Goal: Information Seeking & Learning: Understand process/instructions

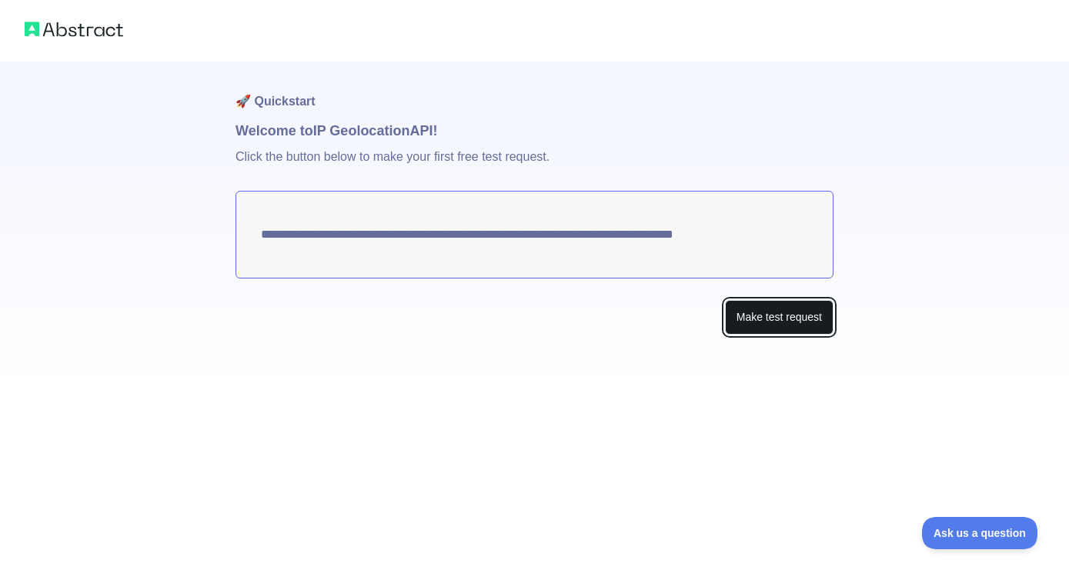
click at [768, 322] on button "Make test request" at bounding box center [779, 317] width 109 height 35
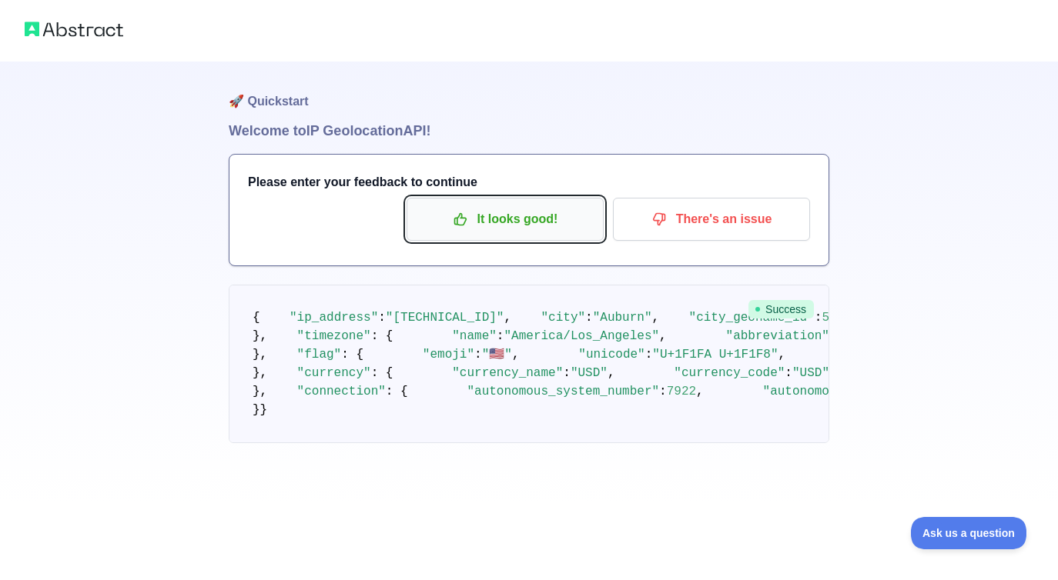
click at [508, 208] on p "It looks good!" at bounding box center [505, 219] width 174 height 26
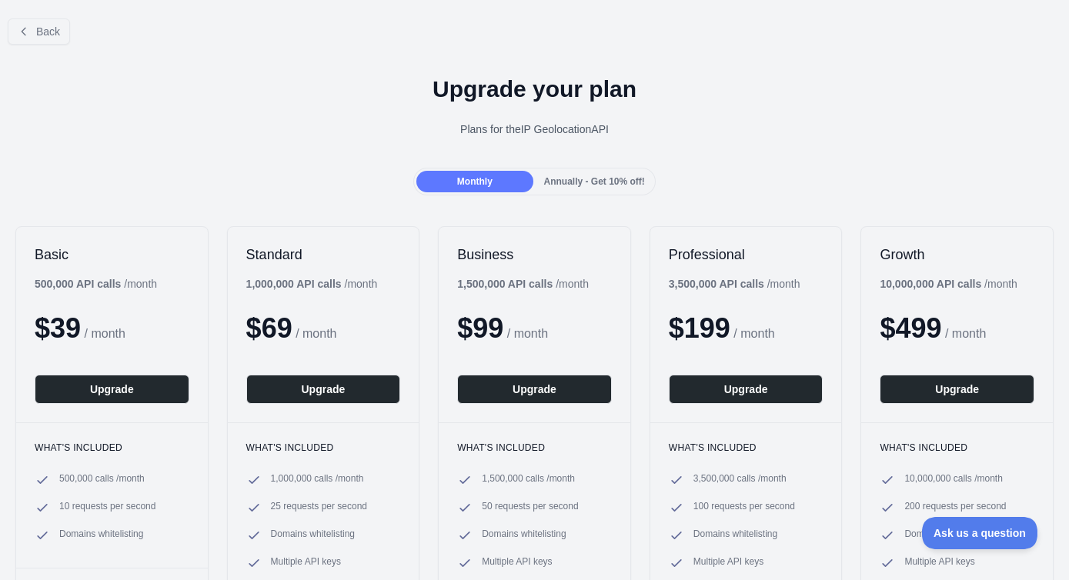
drag, startPoint x: 457, startPoint y: 183, endPoint x: 353, endPoint y: 182, distance: 103.9
click at [457, 183] on span "Monthly" at bounding box center [474, 181] width 35 height 11
click at [49, 34] on span "Back" at bounding box center [48, 31] width 24 height 12
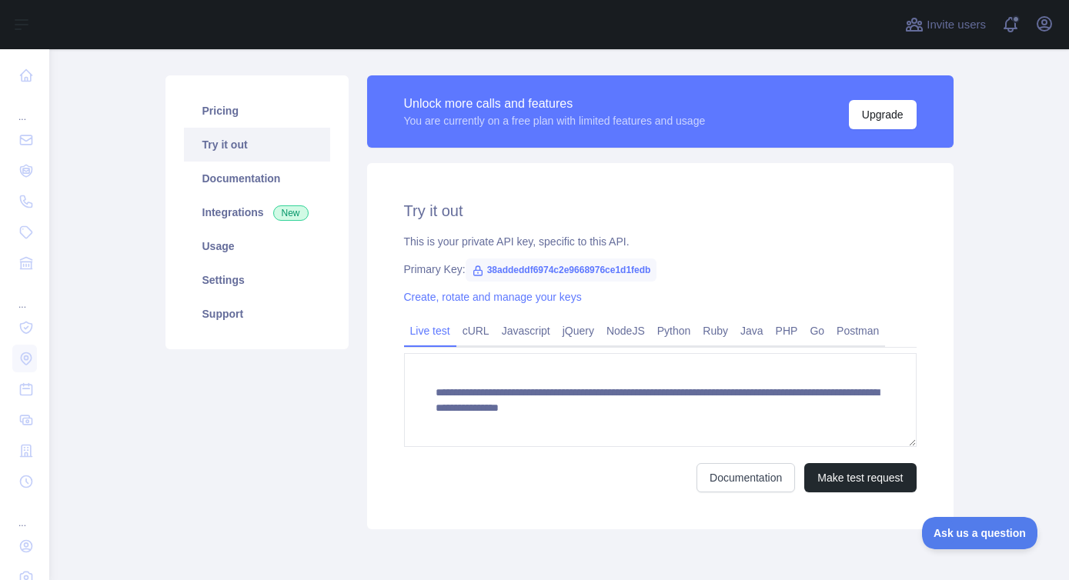
scroll to position [89, 0]
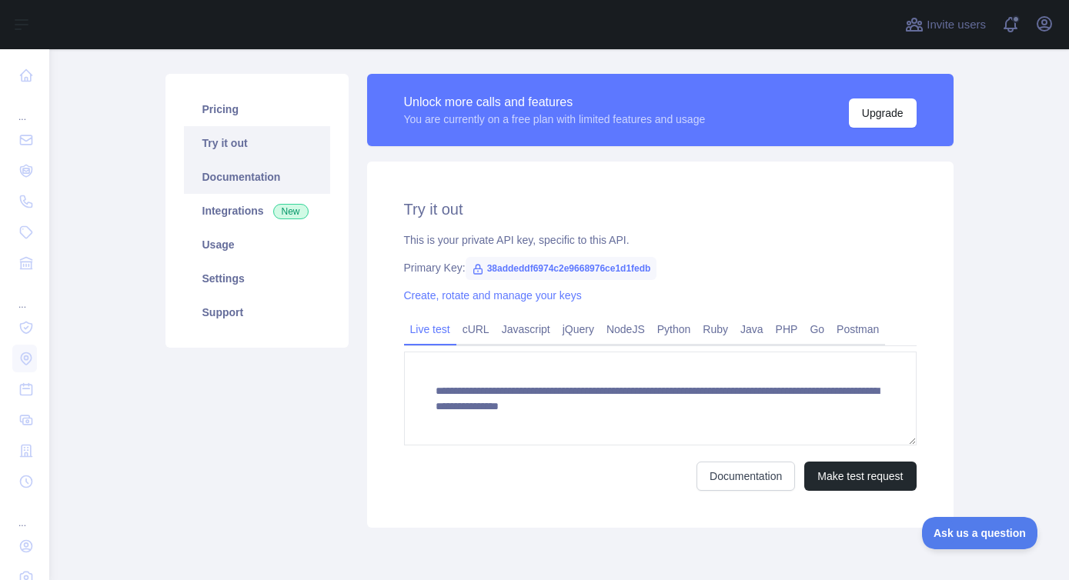
click at [227, 176] on link "Documentation" at bounding box center [257, 177] width 146 height 34
click at [225, 213] on link "Integrations New" at bounding box center [257, 211] width 146 height 34
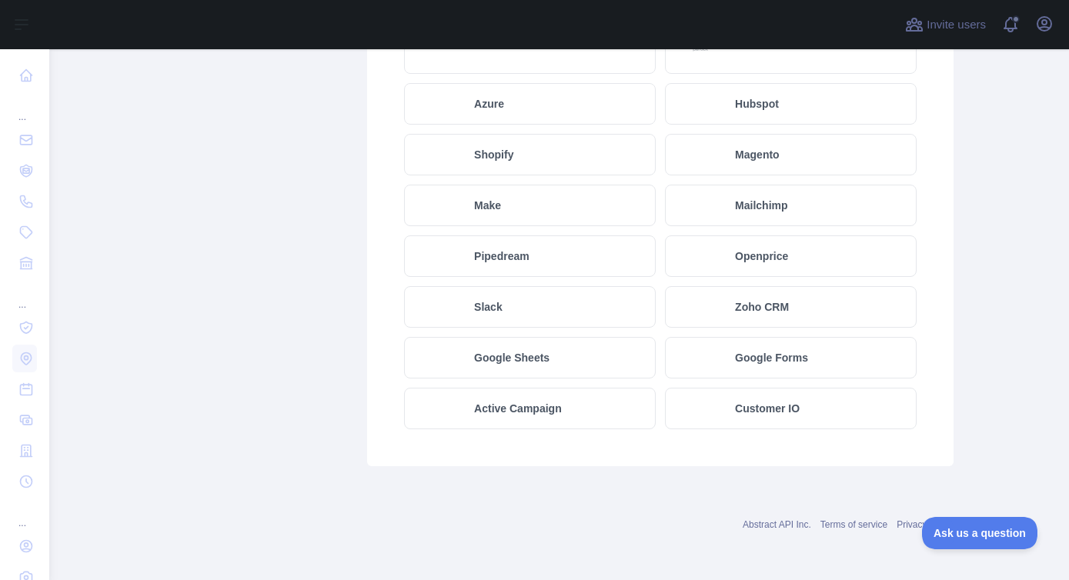
scroll to position [878, 0]
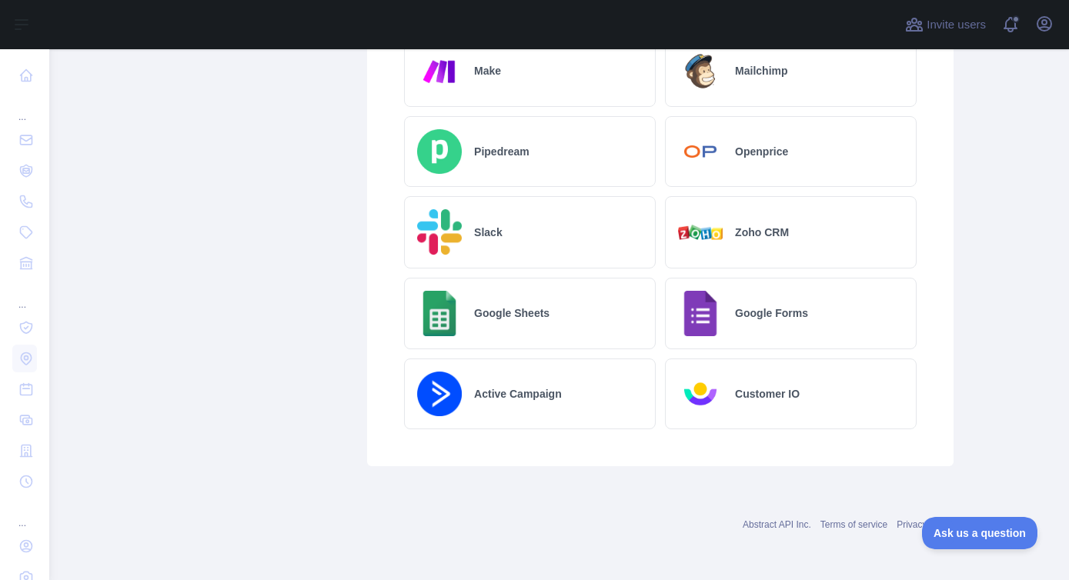
click at [493, 320] on h2 "Google Sheets" at bounding box center [511, 313] width 75 height 15
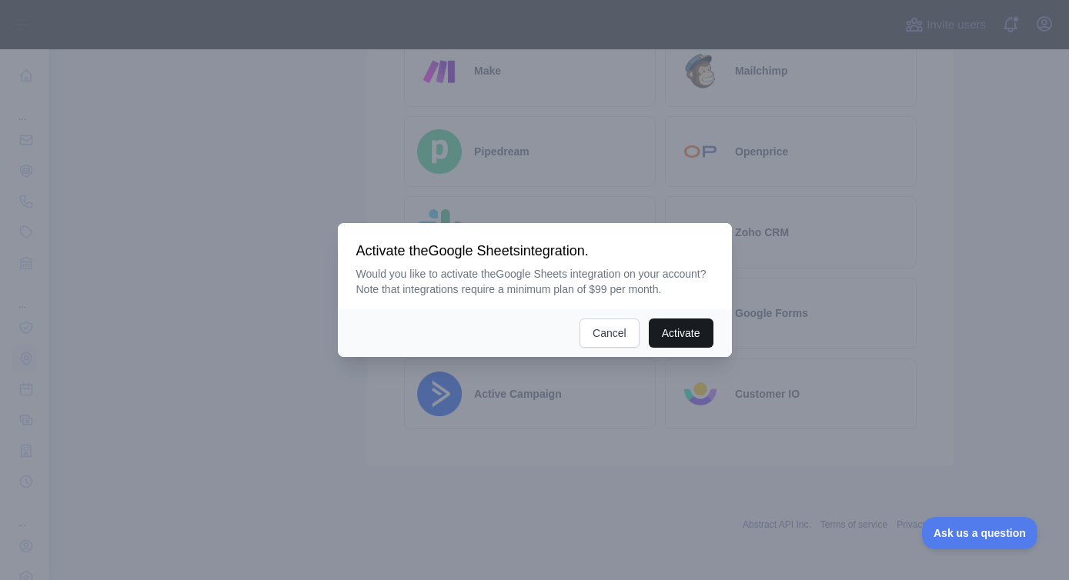
click at [686, 336] on button "Activate" at bounding box center [681, 333] width 65 height 29
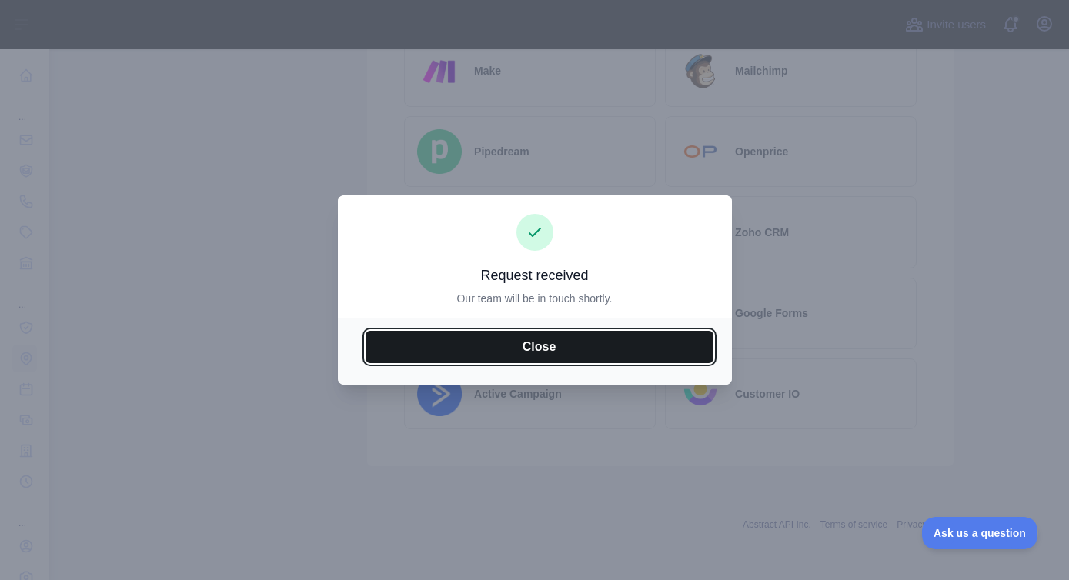
click at [527, 343] on button "Close" at bounding box center [540, 347] width 348 height 32
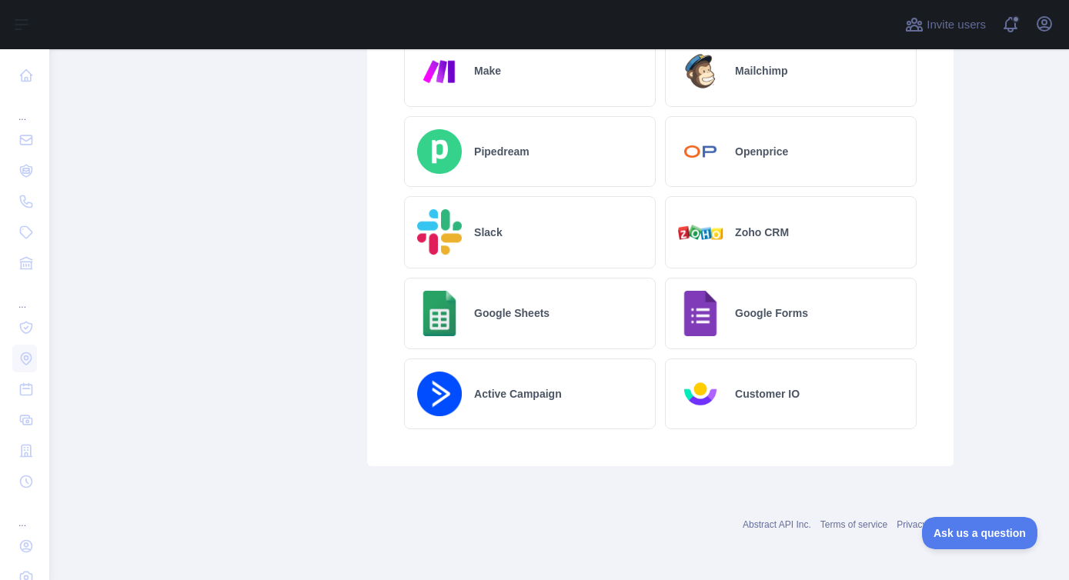
scroll to position [0, 0]
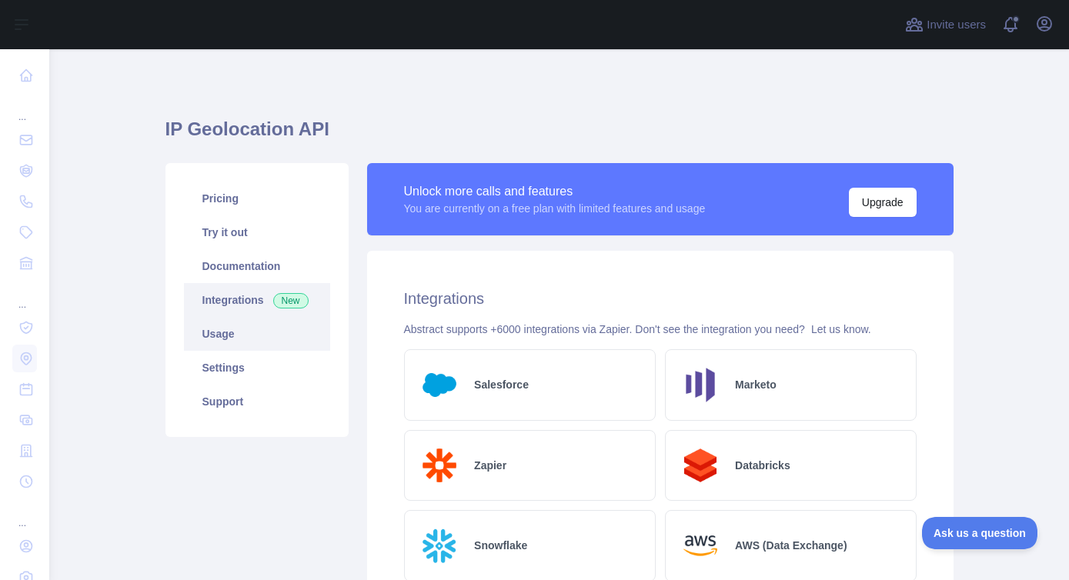
click at [217, 334] on link "Usage" at bounding box center [257, 334] width 146 height 34
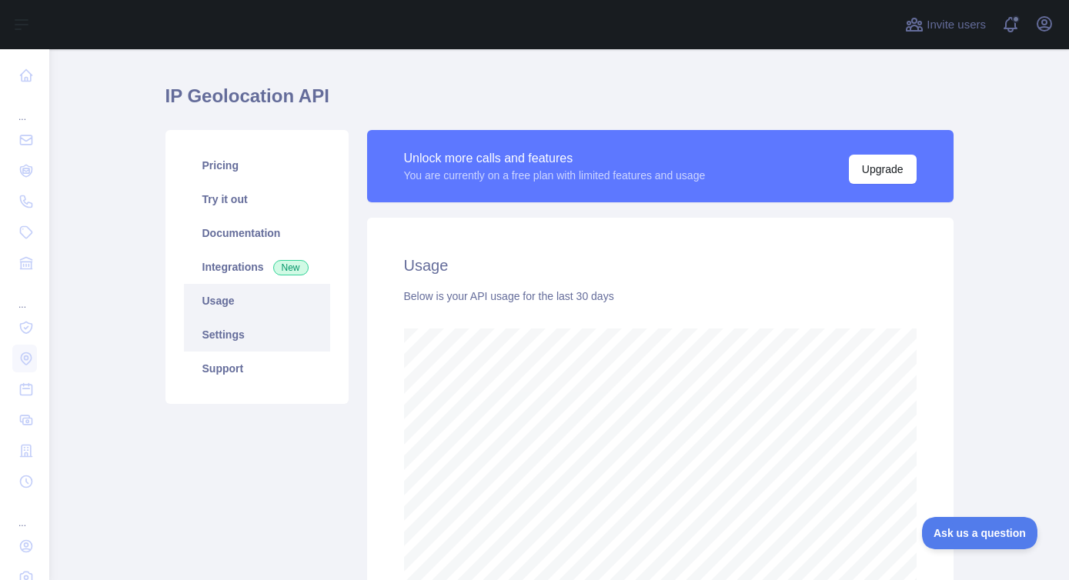
scroll to position [54, 0]
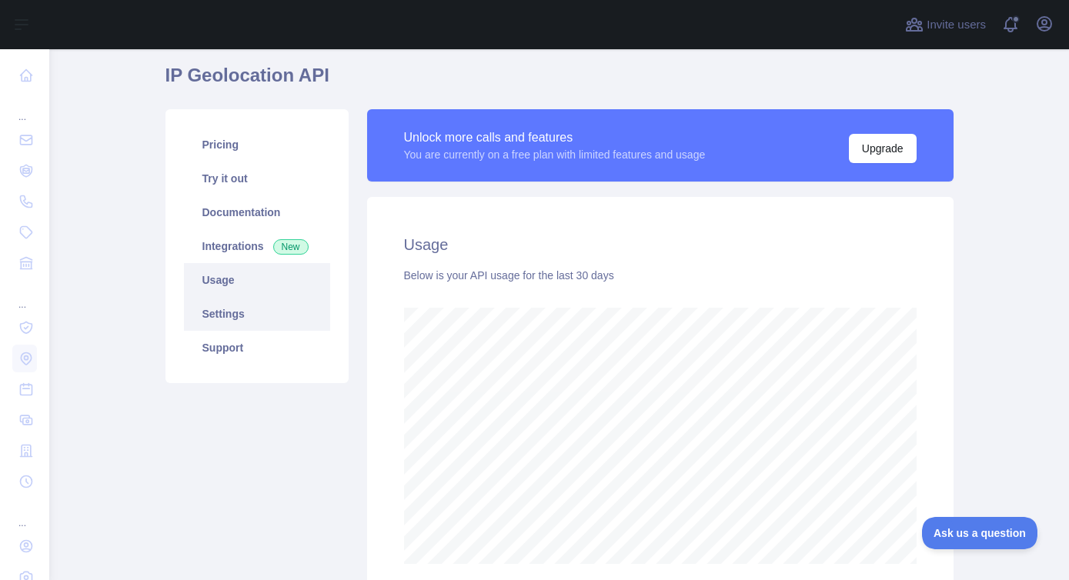
click at [226, 319] on link "Settings" at bounding box center [257, 314] width 146 height 34
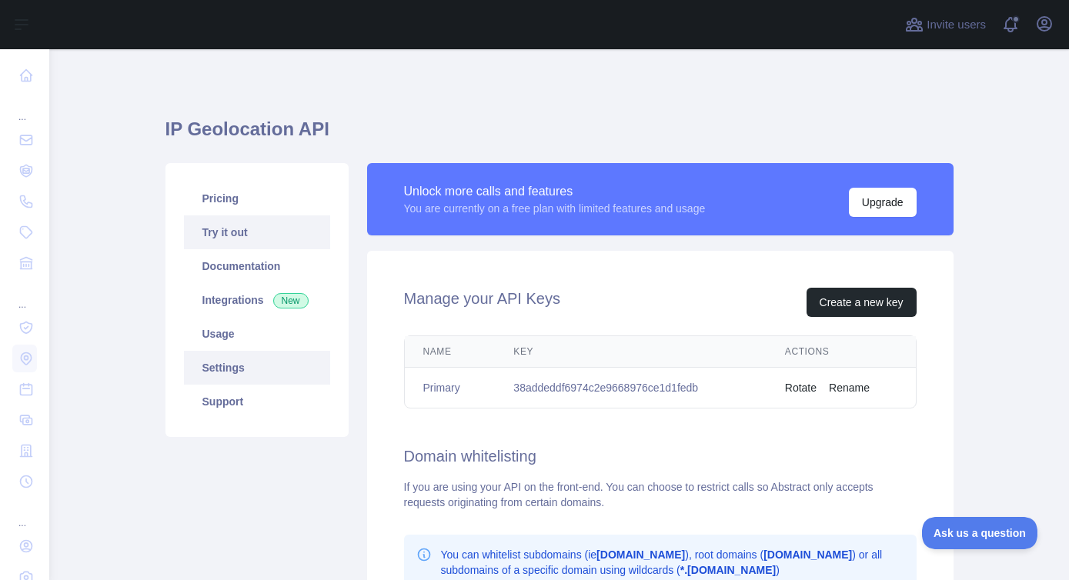
click at [232, 236] on link "Try it out" at bounding box center [257, 233] width 146 height 34
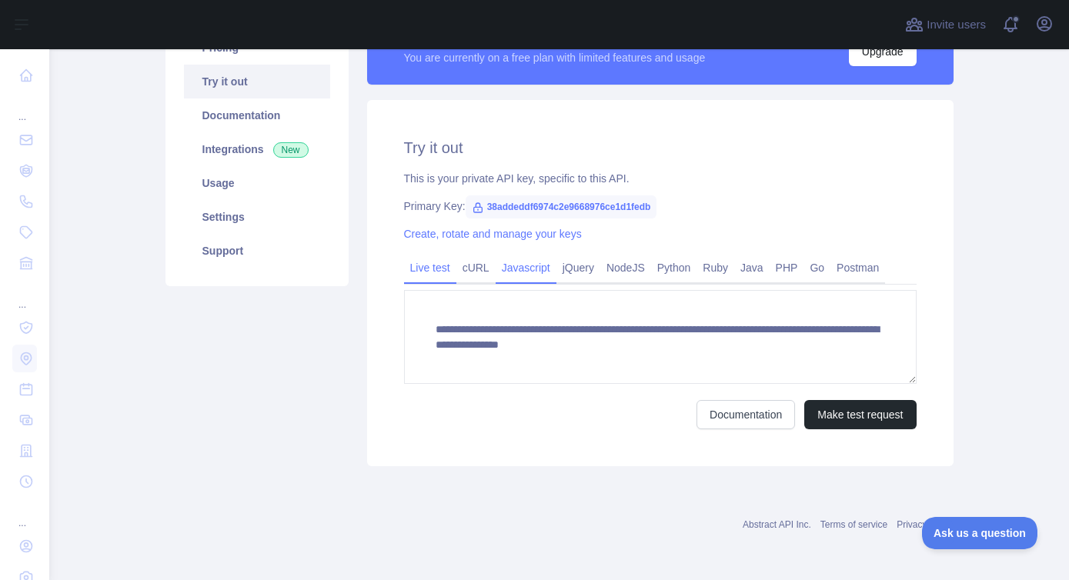
click at [526, 271] on link "Javascript" at bounding box center [526, 268] width 61 height 25
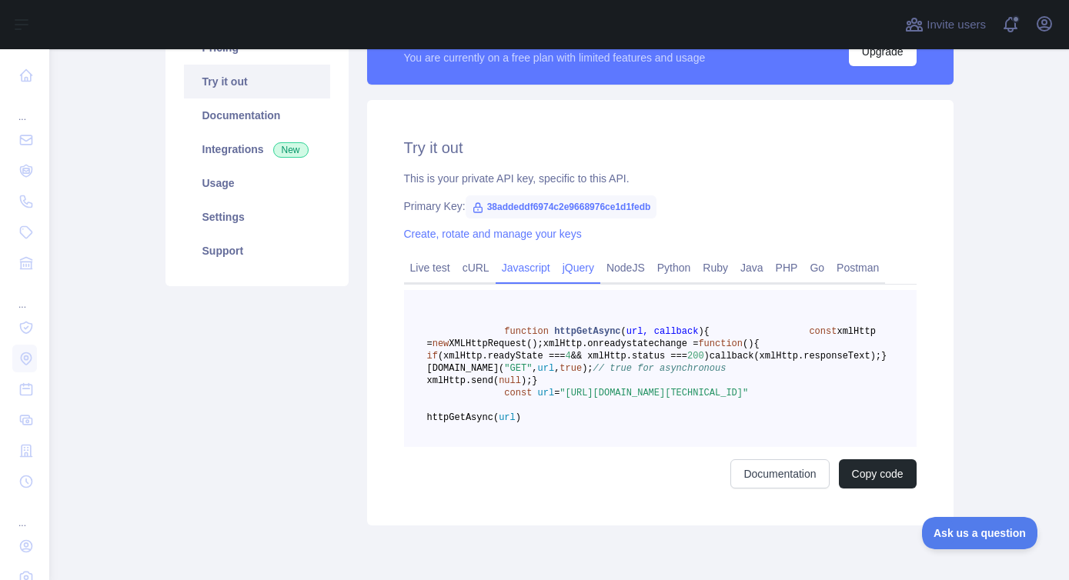
click at [583, 267] on link "jQuery" at bounding box center [579, 268] width 44 height 25
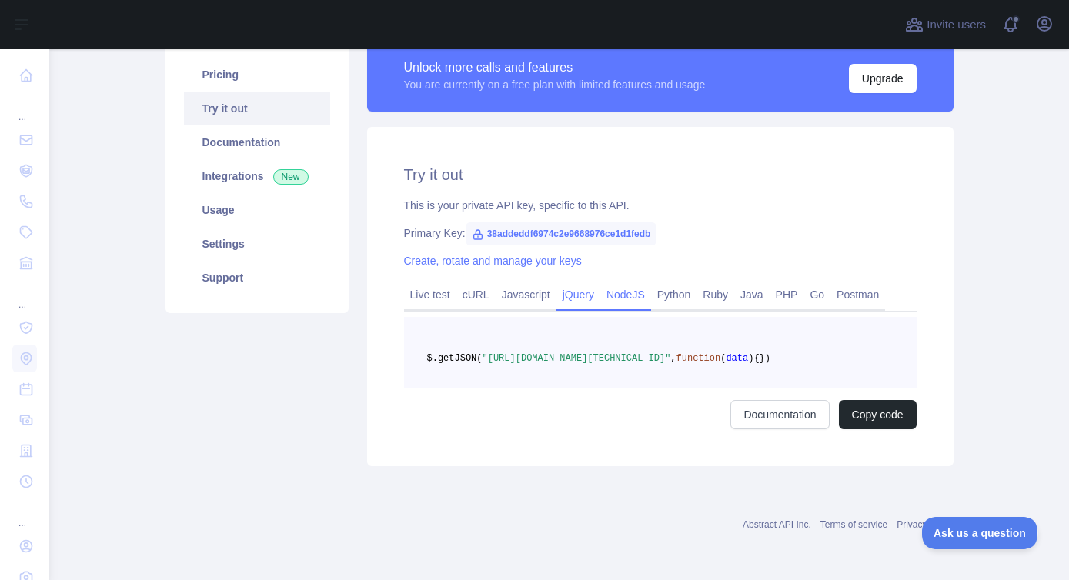
click at [618, 283] on link "NodeJS" at bounding box center [625, 295] width 51 height 25
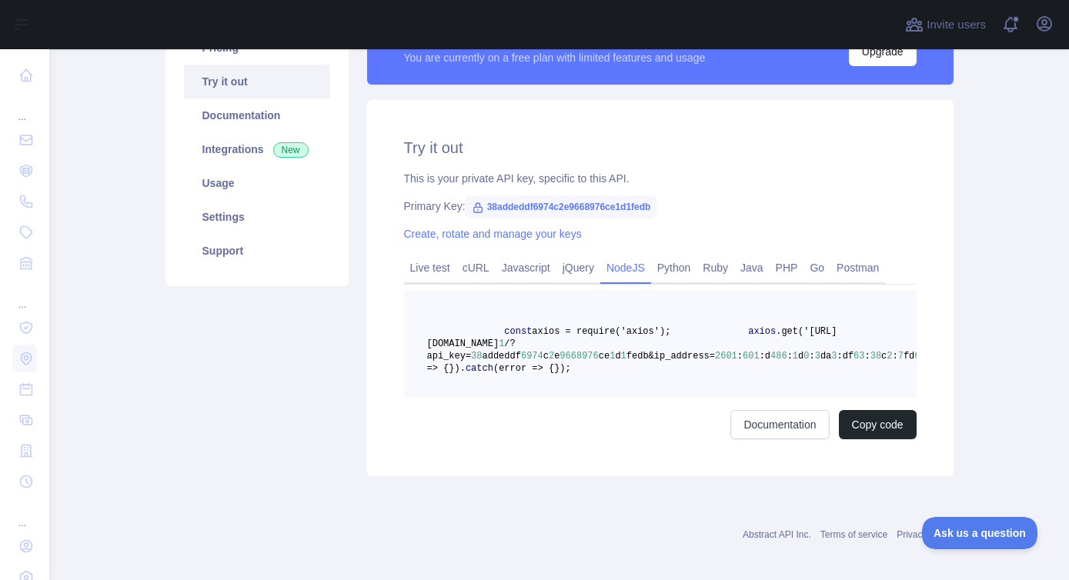
click at [618, 267] on link "NodeJS" at bounding box center [625, 268] width 51 height 25
